Goal: Task Accomplishment & Management: Complete application form

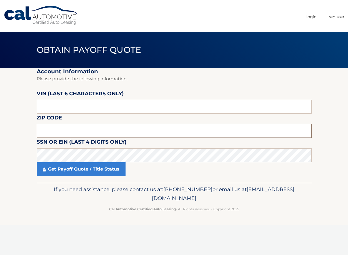
click at [163, 124] on input "text" at bounding box center [174, 131] width 275 height 14
click at [74, 109] on input "text" at bounding box center [174, 107] width 275 height 14
type input "063664"
click at [133, 122] on fieldset "Account Information Please provide the following information. [PERSON_NAME] (la…" at bounding box center [174, 125] width 275 height 115
click at [129, 130] on input "text" at bounding box center [174, 131] width 275 height 14
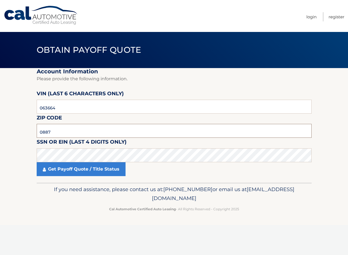
click button "For Originating Dealer" at bounding box center [0, 0] width 0 height 0
click at [105, 135] on input "0887" at bounding box center [174, 131] width 275 height 14
type input "08873"
drag, startPoint x: 167, startPoint y: 143, endPoint x: 164, endPoint y: 147, distance: 5.3
click at [166, 145] on fieldset "Account Information Please provide the following information. [PERSON_NAME] (la…" at bounding box center [174, 125] width 275 height 115
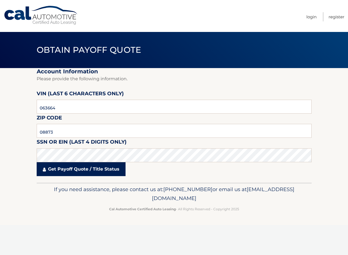
click at [115, 166] on link "Get Payoff Quote / Title Status" at bounding box center [81, 169] width 89 height 14
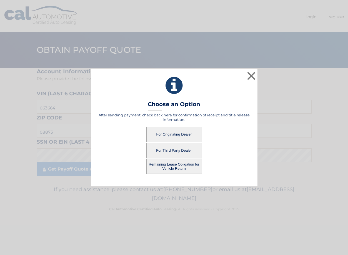
click at [172, 134] on button "For Originating Dealer" at bounding box center [175, 134] width 56 height 15
click at [164, 138] on button "For Originating Dealer" at bounding box center [175, 134] width 56 height 15
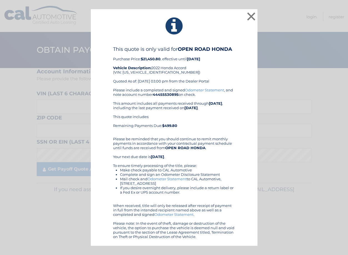
click at [216, 89] on link "Odometer Statement" at bounding box center [204, 90] width 39 height 4
click at [145, 72] on div "This quote is only valid for OPEN ROAD HONDA Purchase Price: $21,450.80 , effec…" at bounding box center [174, 67] width 122 height 42
copy div "1HGCV1F3XNA063664"
